Goal: Task Accomplishment & Management: Use online tool/utility

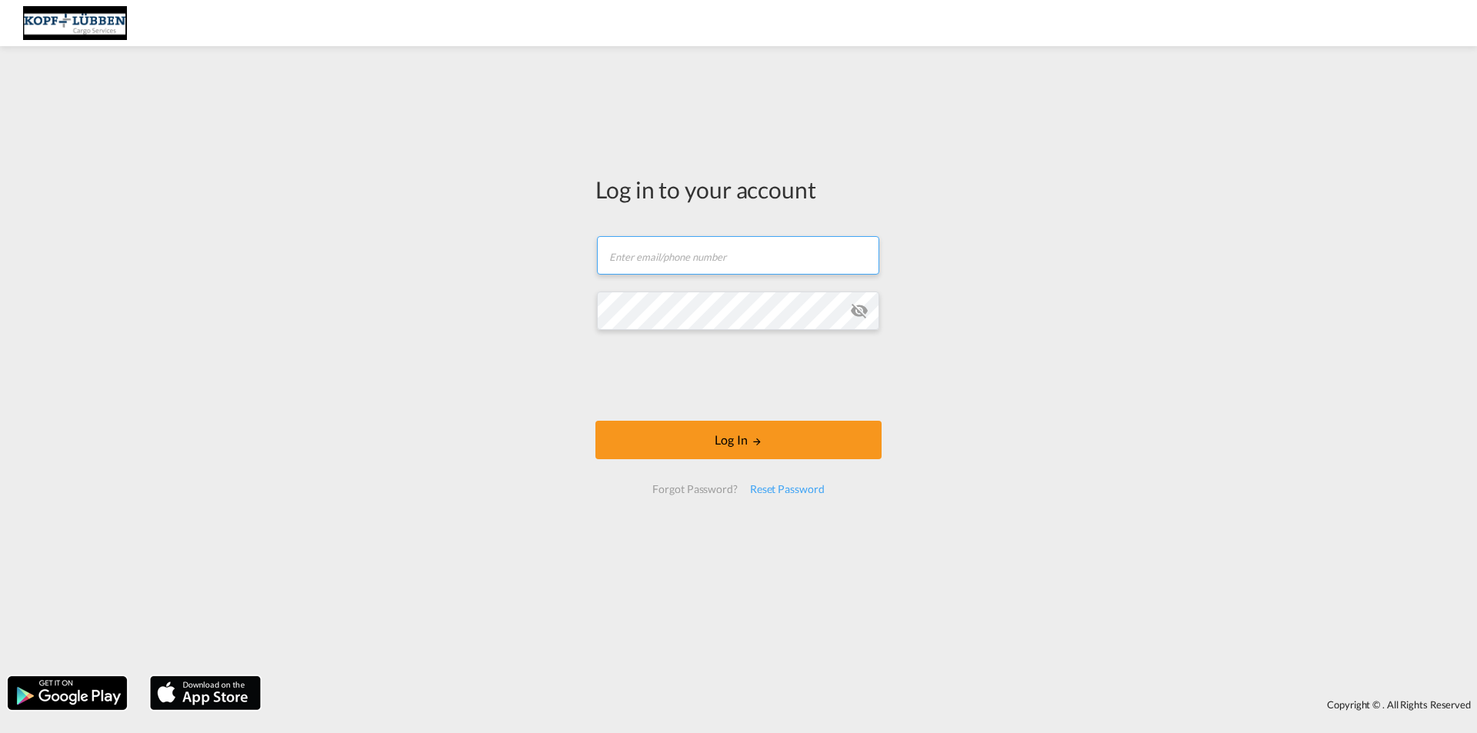
click at [665, 252] on input "text" at bounding box center [738, 255] width 282 height 38
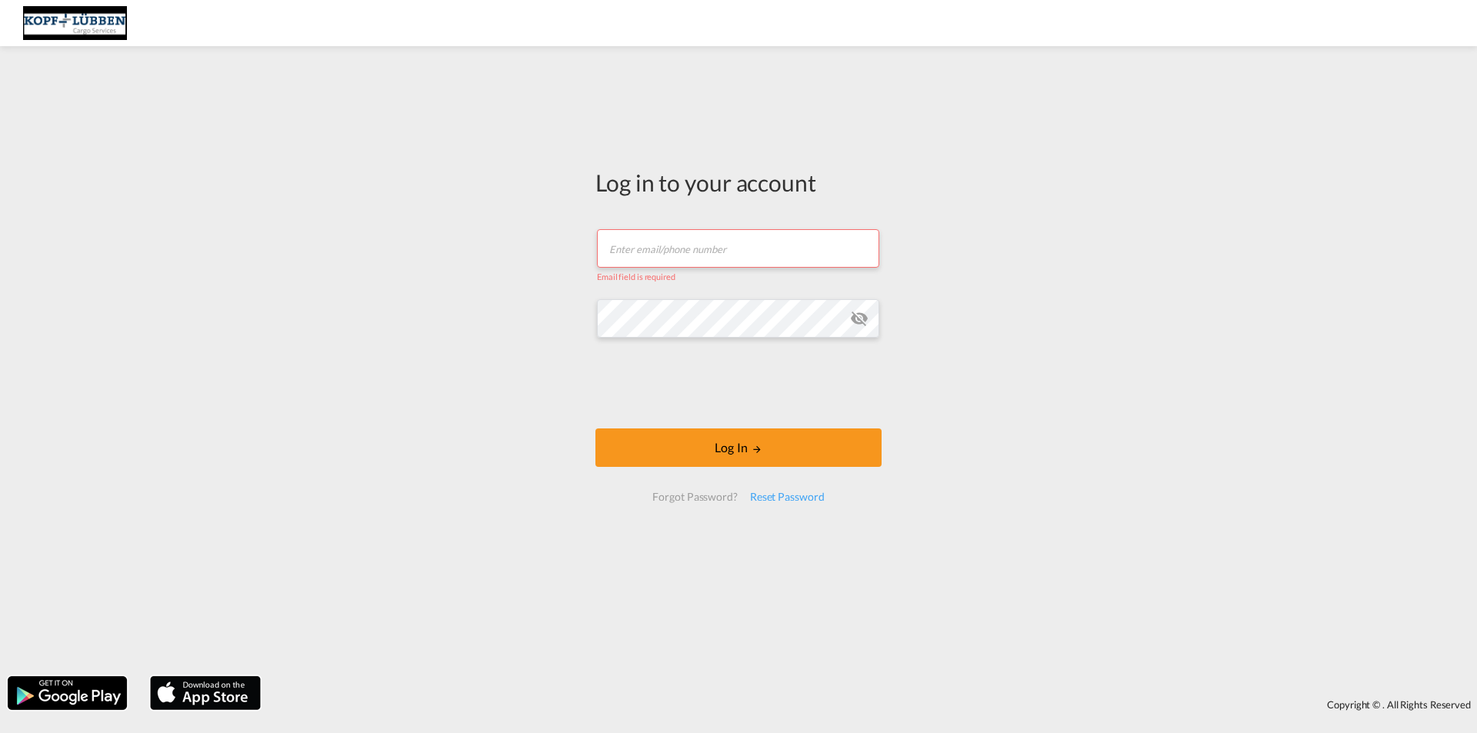
click at [655, 243] on input "text" at bounding box center [738, 248] width 282 height 38
paste input "[EMAIL_ADDRESS][PERSON_NAME][DOMAIN_NAME]"
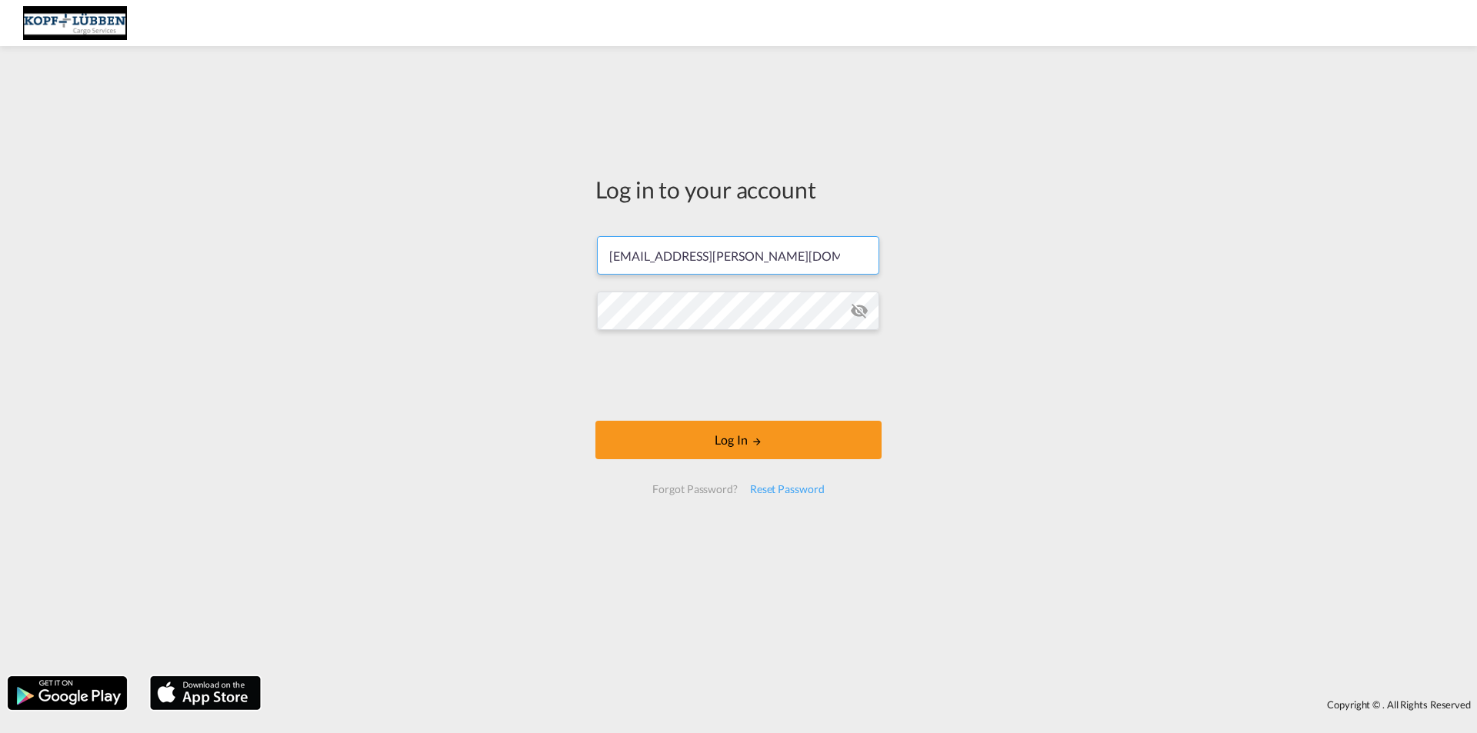
type input "[EMAIL_ADDRESS][PERSON_NAME][DOMAIN_NAME]"
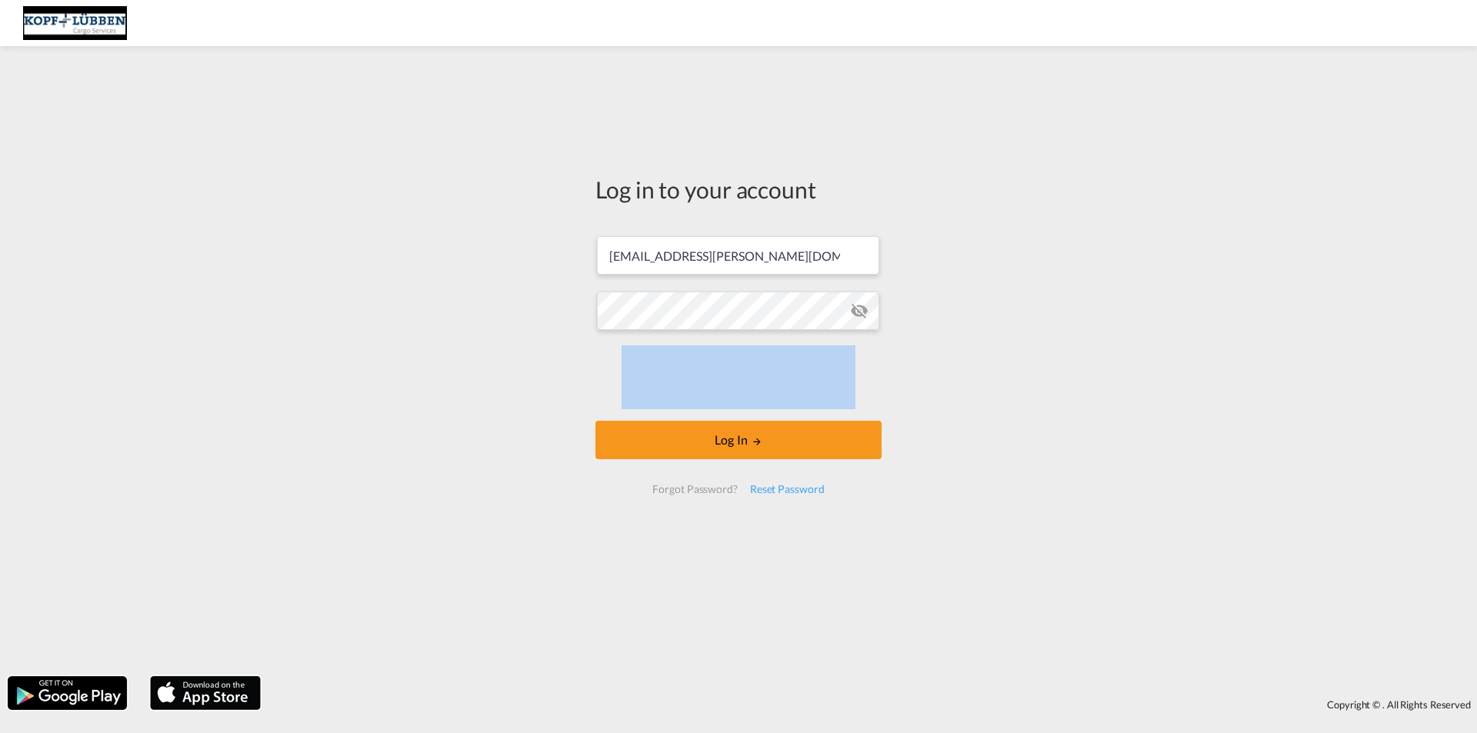
click at [693, 338] on form "[EMAIL_ADDRESS][PERSON_NAME][DOMAIN_NAME] Password field is required Log In For…" at bounding box center [738, 365] width 286 height 288
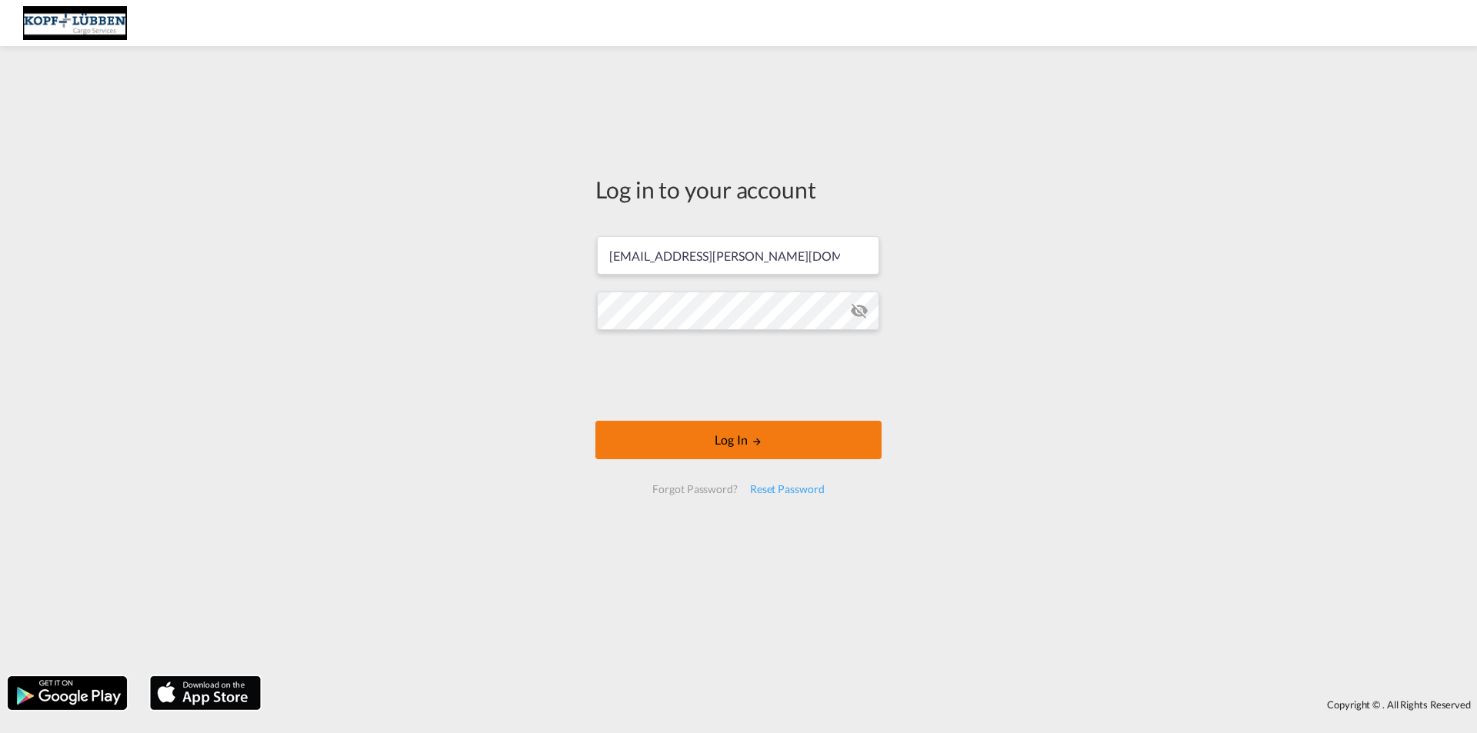
click at [691, 427] on button "Log In" at bounding box center [738, 440] width 286 height 38
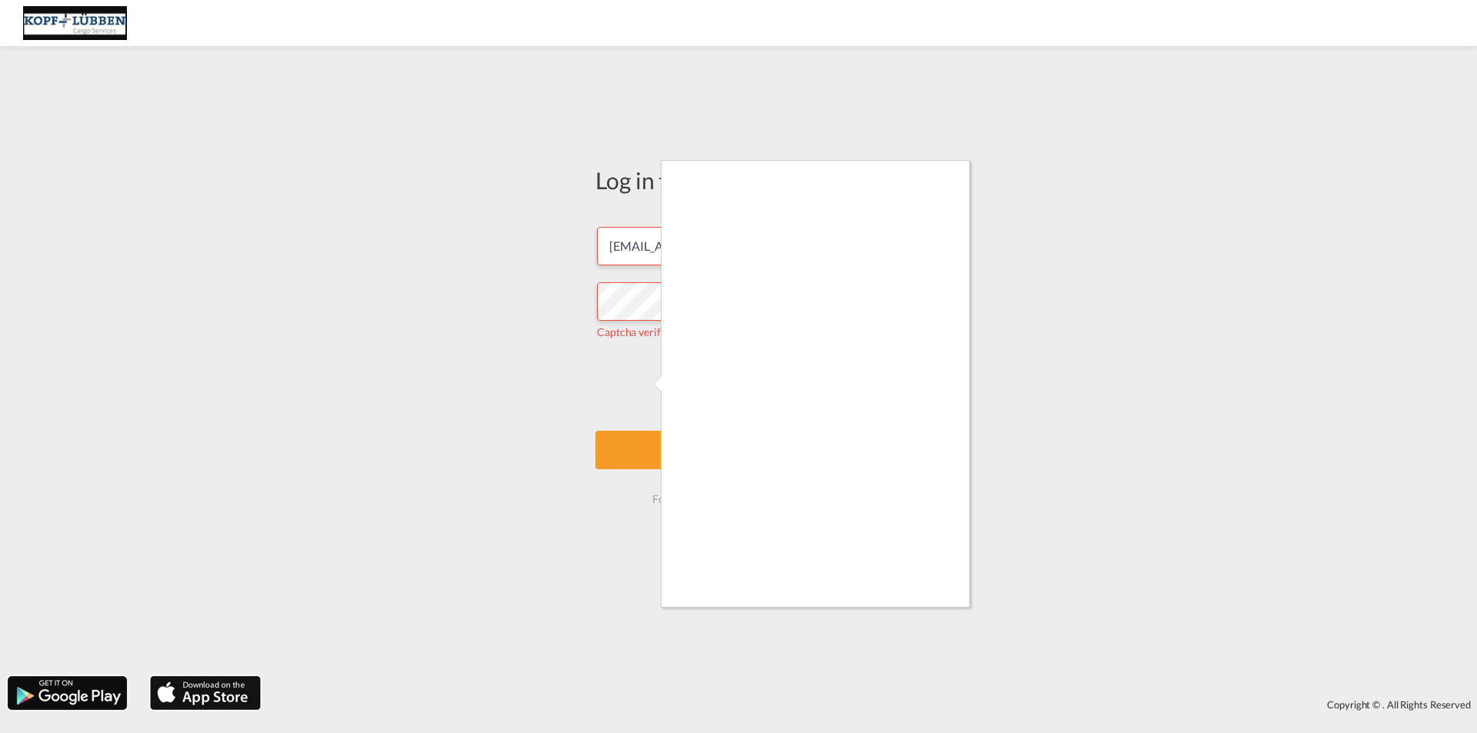
click at [660, 440] on div at bounding box center [738, 366] width 1477 height 733
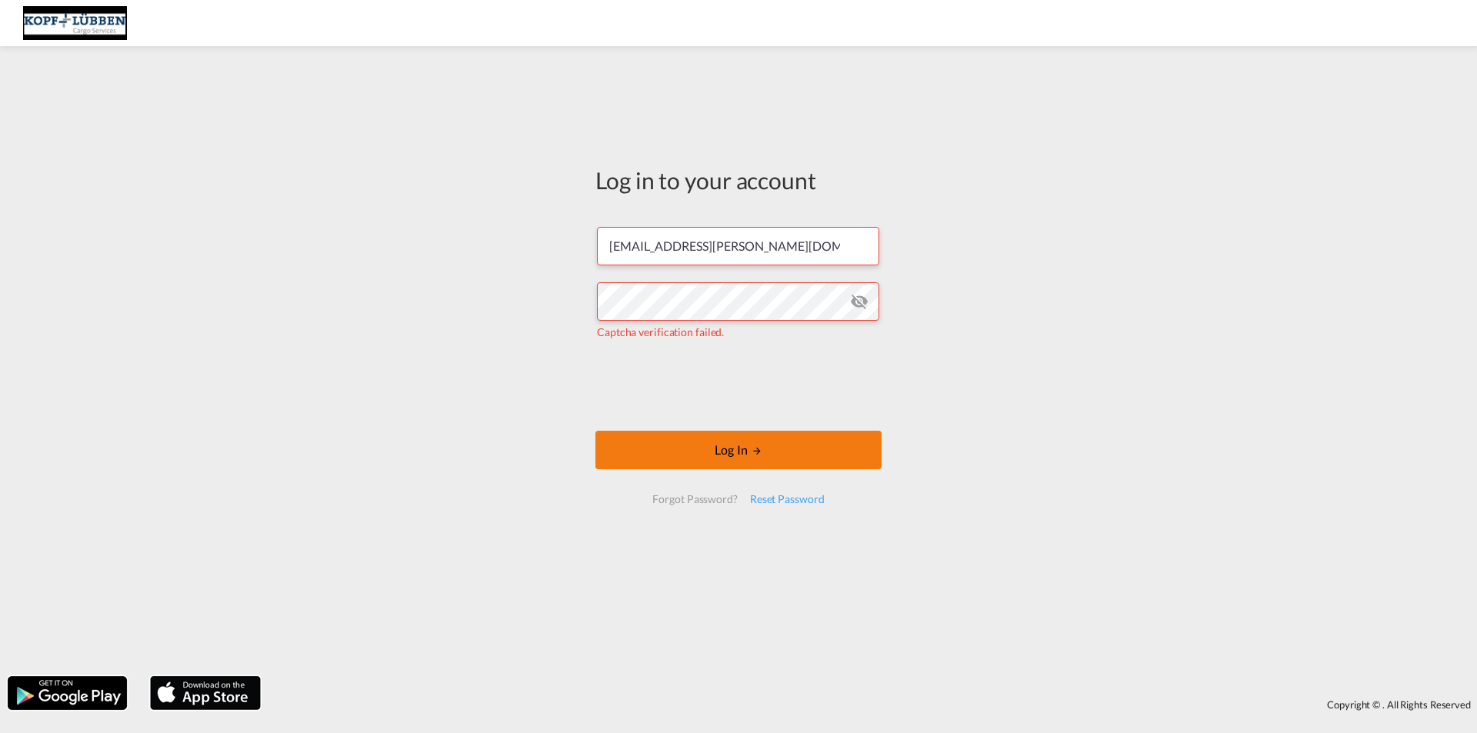
click at [718, 455] on button "Log In" at bounding box center [738, 450] width 286 height 38
